Goal: Task Accomplishment & Management: Manage account settings

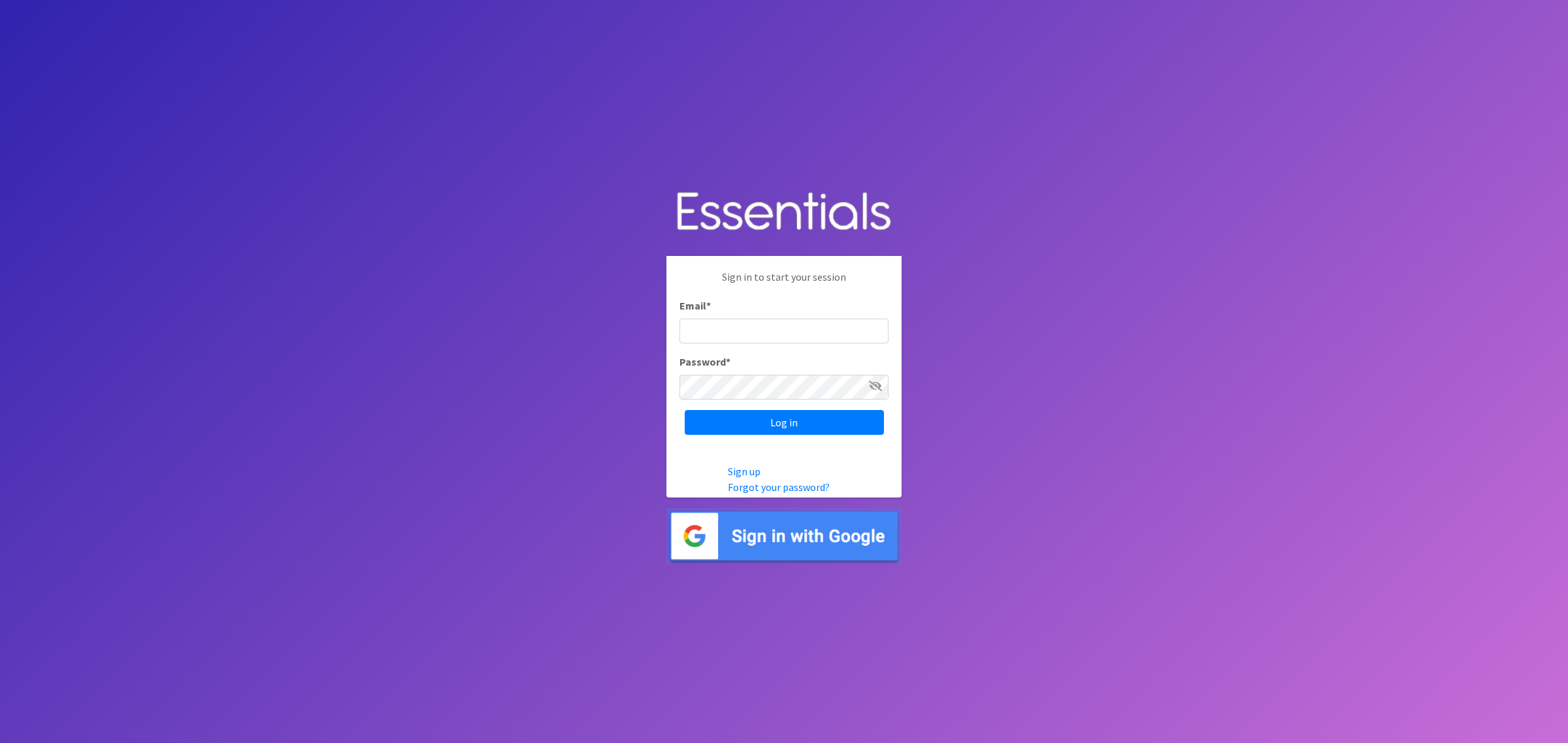
drag, startPoint x: 0, startPoint y: 0, endPoint x: 1127, endPoint y: 22, distance: 1127.2
click at [1127, 22] on body "Sign in to start your session Email * Password * Log in Sign up Forgot your pas…" at bounding box center [784, 372] width 1568 height 743
type input "shannon@HeartofOhiodiaperbank.org"
click at [792, 413] on input "Log in" at bounding box center [784, 422] width 199 height 25
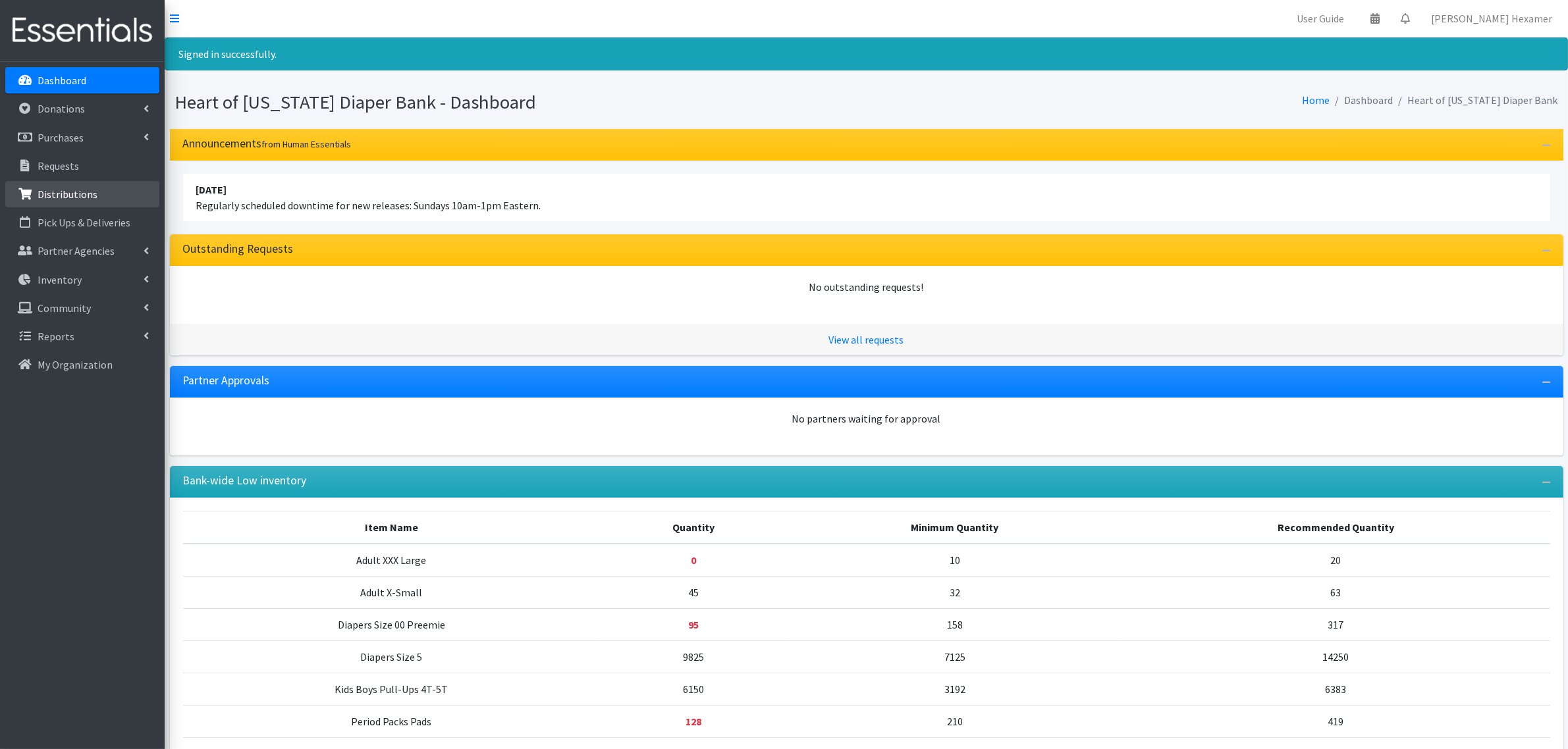
click at [57, 186] on link "Distributions" at bounding box center [82, 194] width 154 height 26
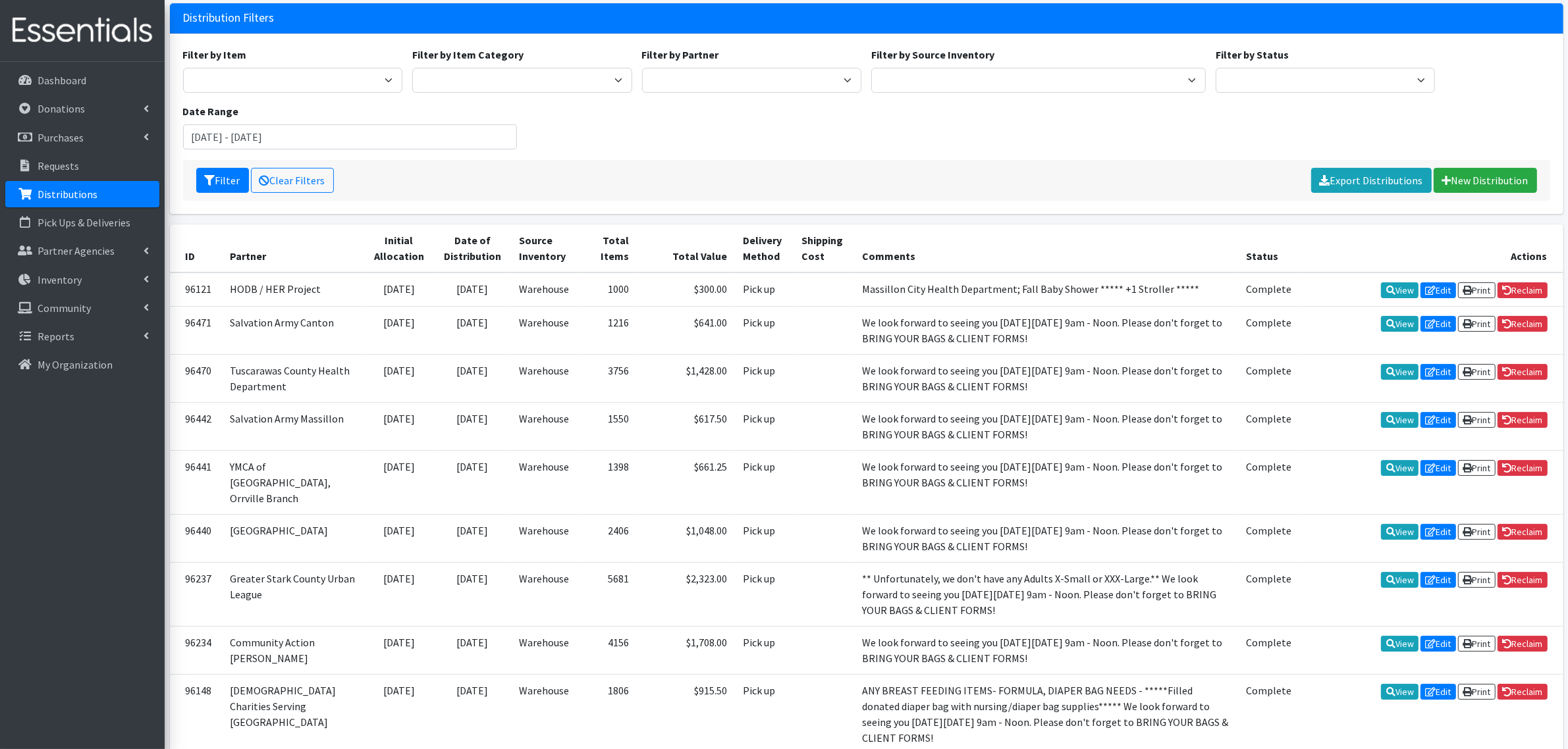
scroll to position [165, 0]
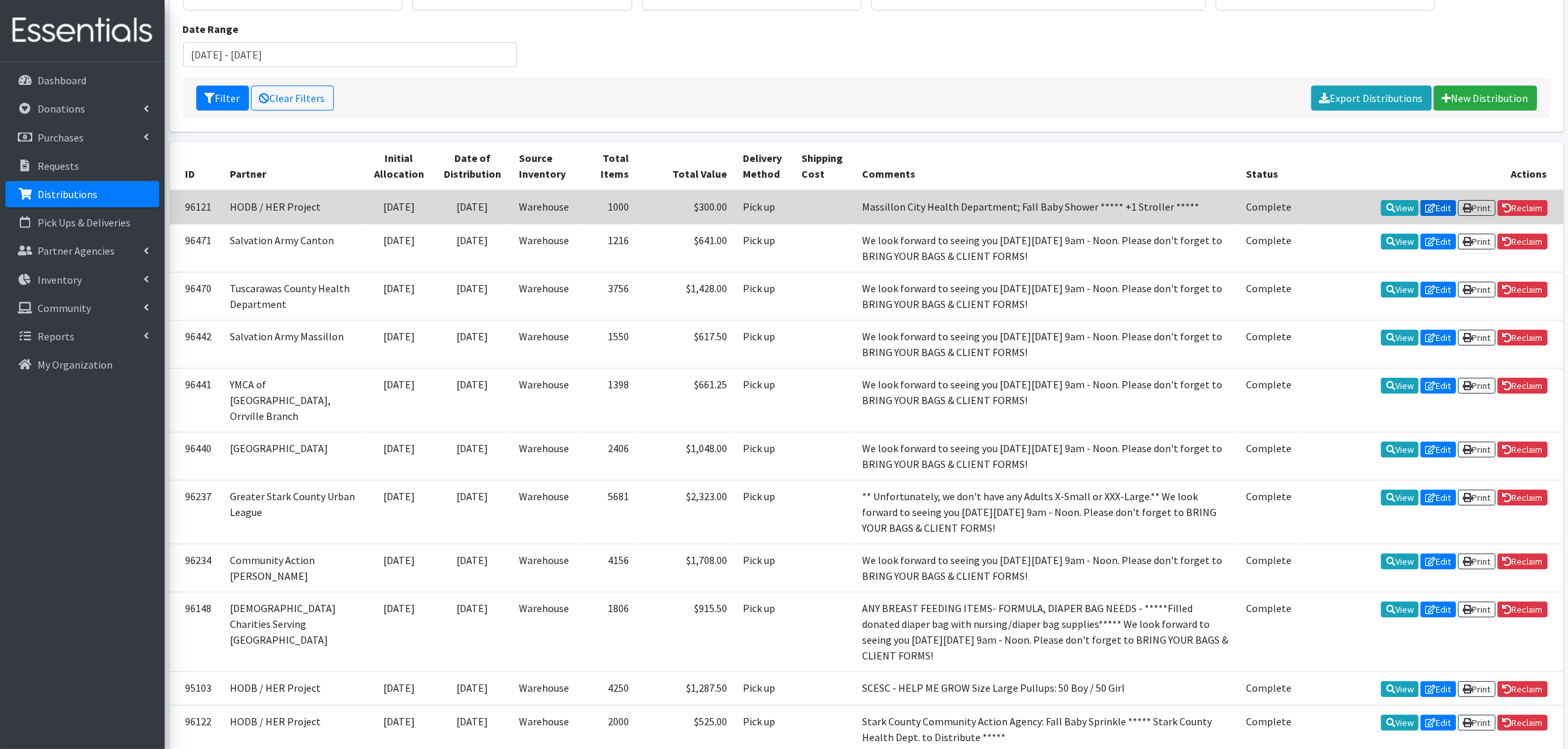
click at [1436, 205] on link "Edit" at bounding box center [1438, 207] width 36 height 15
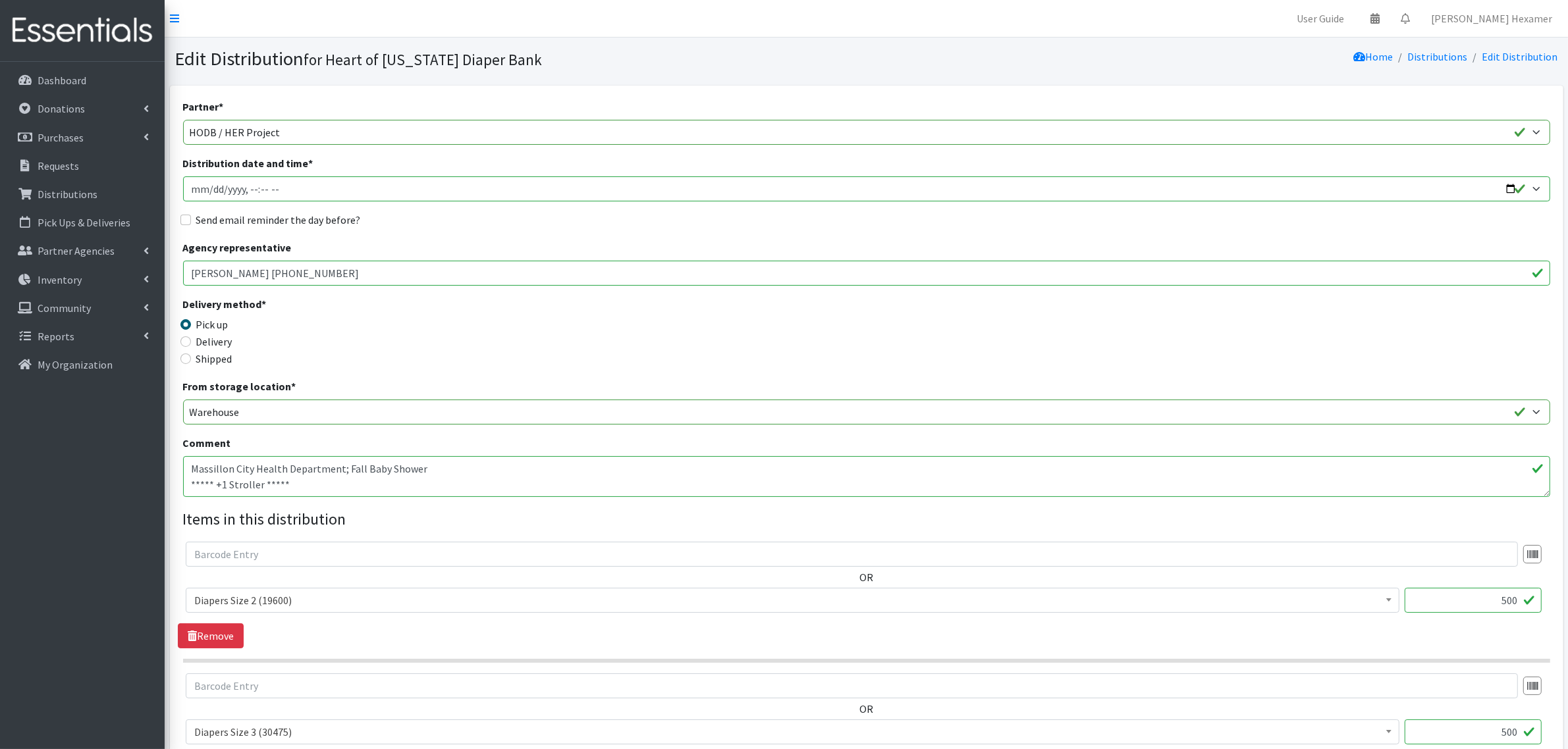
click at [209, 184] on input "Distribution date and time *" at bounding box center [866, 188] width 1367 height 25
click at [197, 186] on input "Distribution date and time *" at bounding box center [866, 188] width 1367 height 25
